Goal: Task Accomplishment & Management: Complete application form

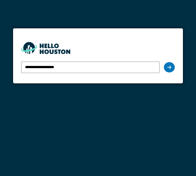
click at [167, 65] on div at bounding box center [169, 67] width 11 height 10
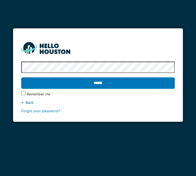
click at [103, 84] on input "******" at bounding box center [98, 82] width 154 height 11
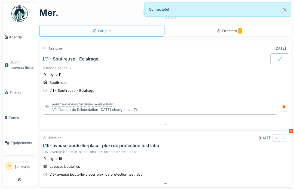
click at [17, 36] on span "Agenda" at bounding box center [22, 37] width 26 height 5
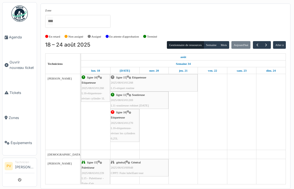
scroll to position [4, 0]
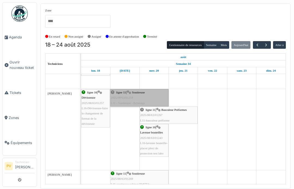
click at [127, 93] on link "ligne 11 | Soutireuse 2025/08/63/01254 L11 - Soutireuse - Eclairage" at bounding box center [139, 97] width 58 height 17
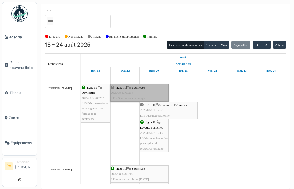
scroll to position [696, 0]
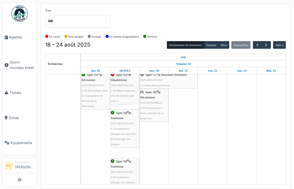
click at [14, 35] on span "Agenda" at bounding box center [22, 37] width 26 height 5
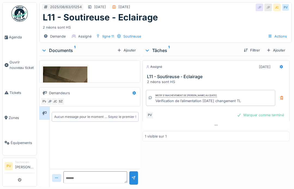
click at [260, 113] on div "Marquer comme terminé" at bounding box center [261, 115] width 52 height 7
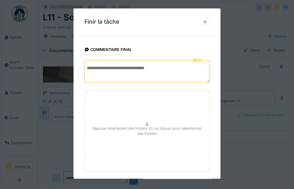
click at [146, 67] on textarea at bounding box center [147, 71] width 125 height 22
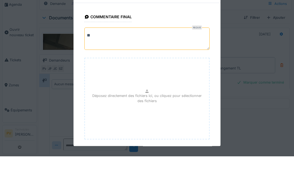
type textarea "*"
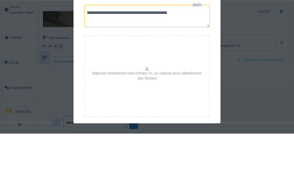
type textarea "**********"
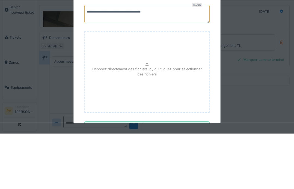
click at [177, 87] on div "Déposez directement des fichiers ici, ou cliquez pour sélectionner des fichiers" at bounding box center [147, 128] width 125 height 82
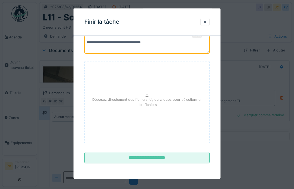
scroll to position [25, 0]
click at [148, 158] on input "**********" at bounding box center [147, 157] width 125 height 11
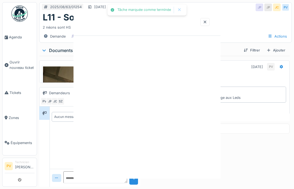
scroll to position [0, 0]
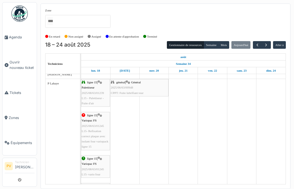
click at [19, 180] on icon "submit" at bounding box center [20, 181] width 4 height 4
